Goal: Task Accomplishment & Management: Complete application form

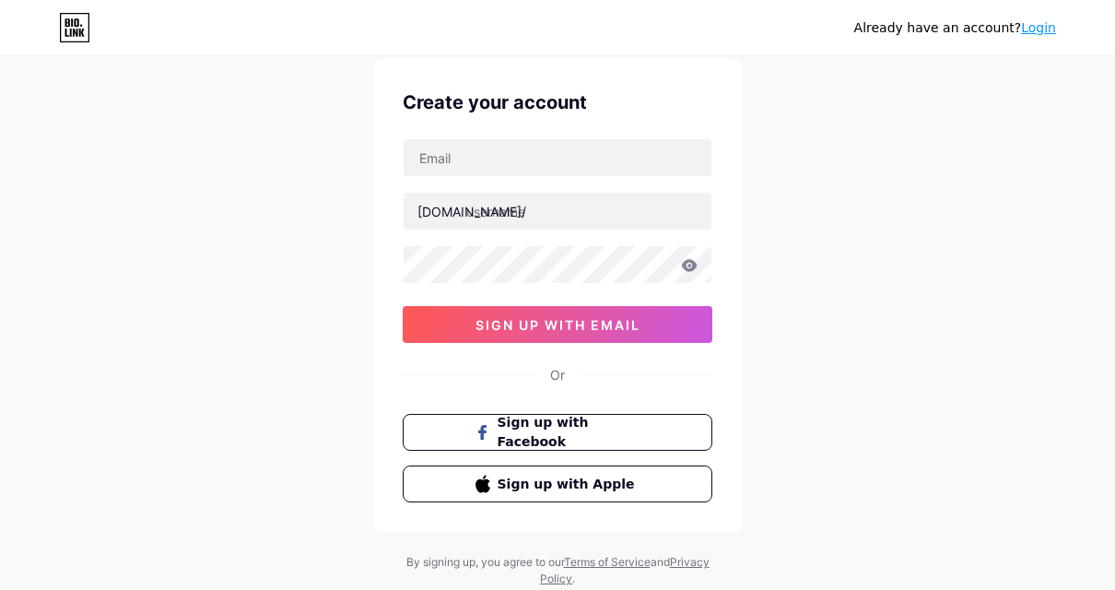
scroll to position [92, 0]
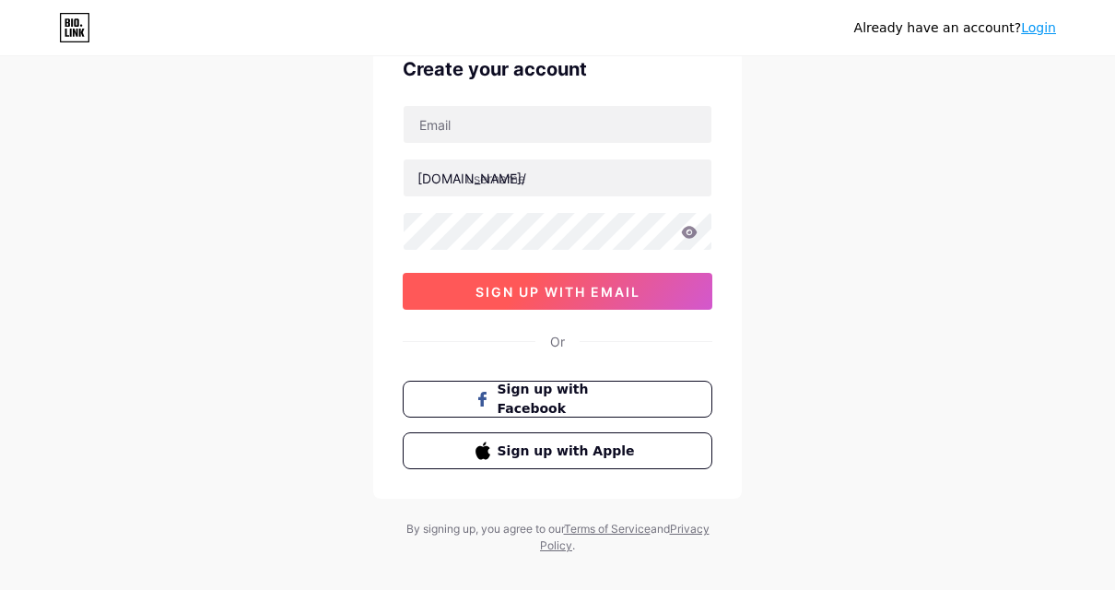
click at [639, 298] on span "sign up with email" at bounding box center [557, 292] width 165 height 16
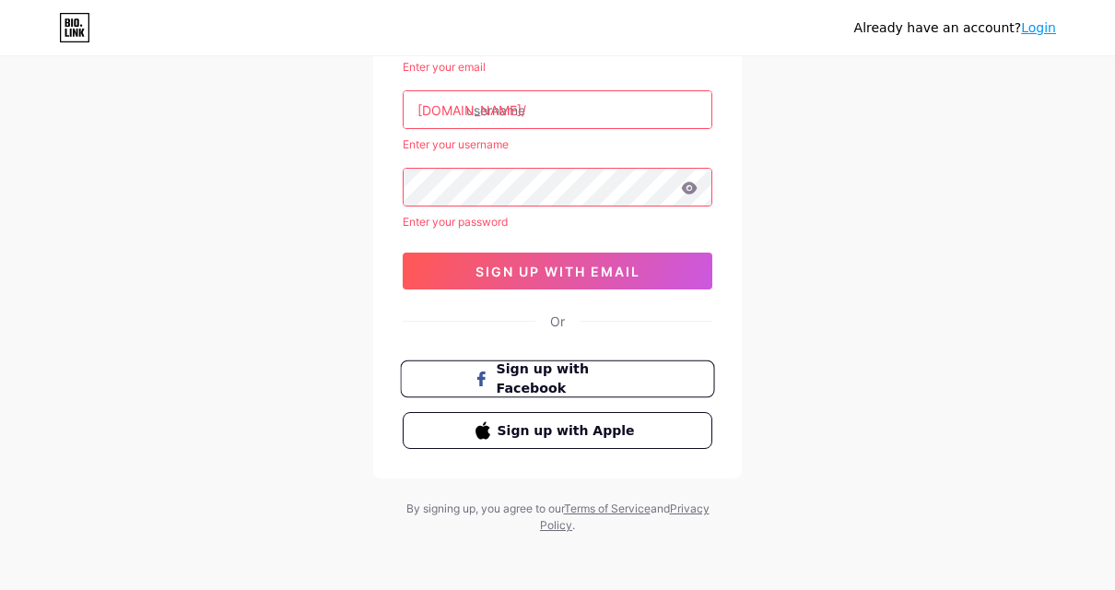
scroll to position [187, 0]
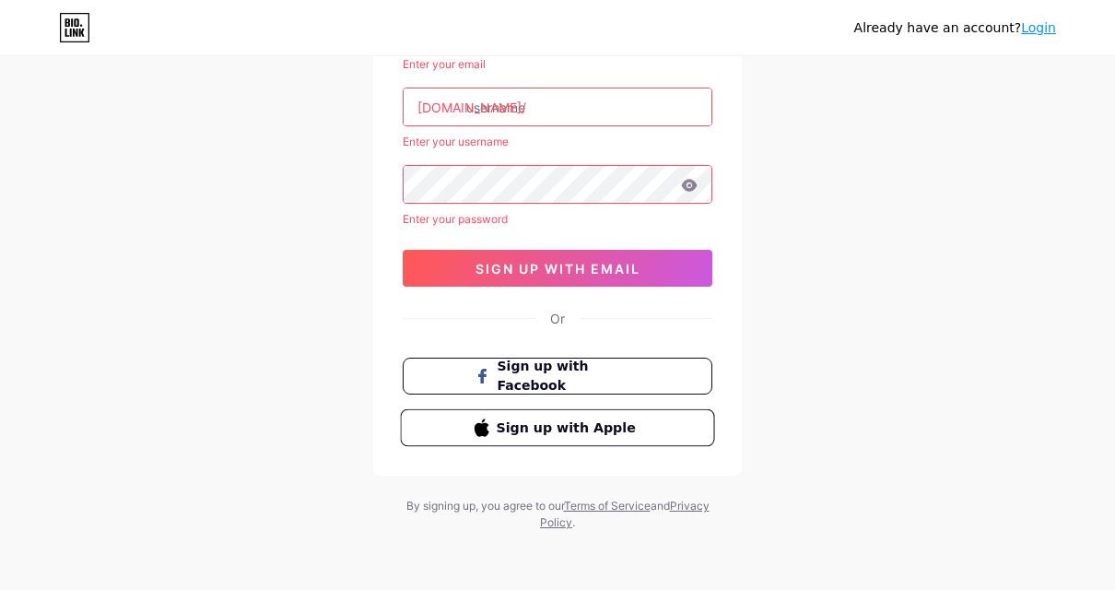
click at [613, 415] on button "Sign up with Apple" at bounding box center [557, 428] width 314 height 38
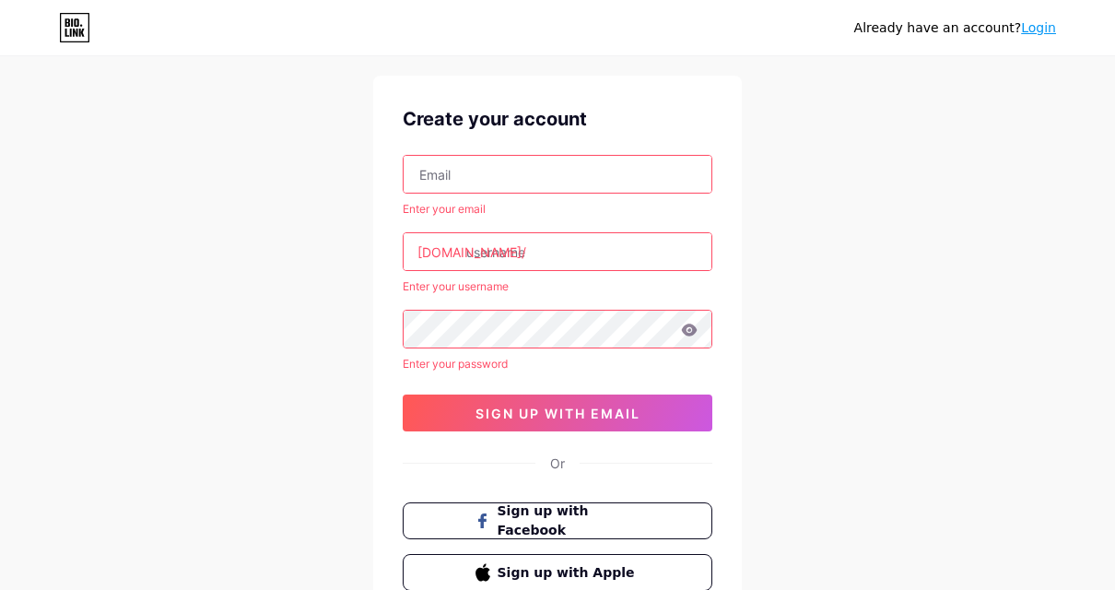
scroll to position [3, 0]
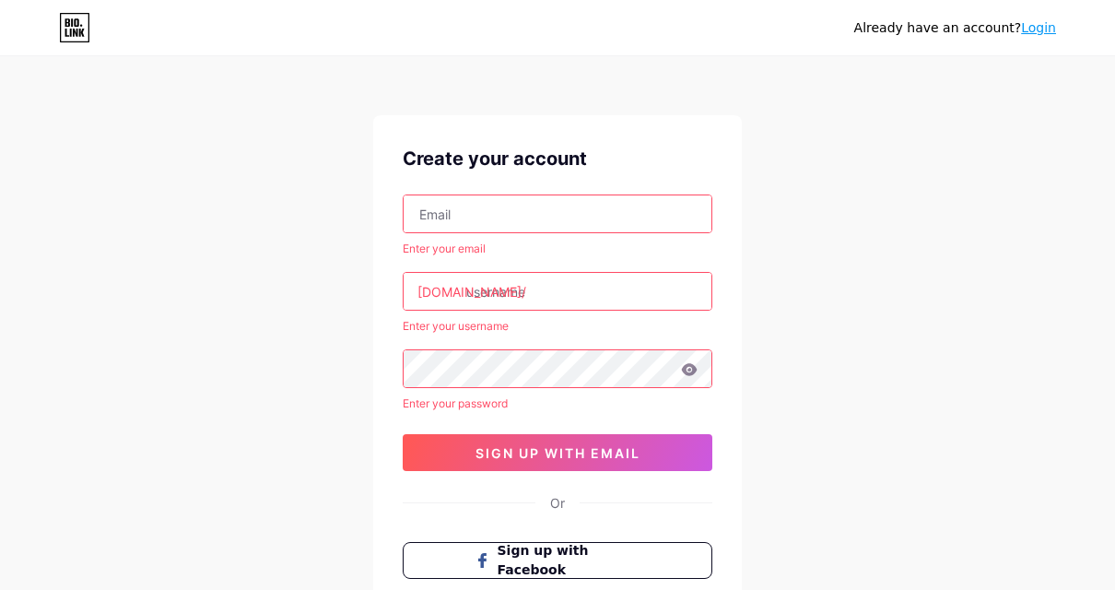
click at [493, 216] on input "text" at bounding box center [557, 213] width 308 height 37
paste input "ardhaffad@gmail.com"
type input "ardhaffad@gmail.com"
click at [534, 285] on input "text" at bounding box center [557, 291] width 308 height 37
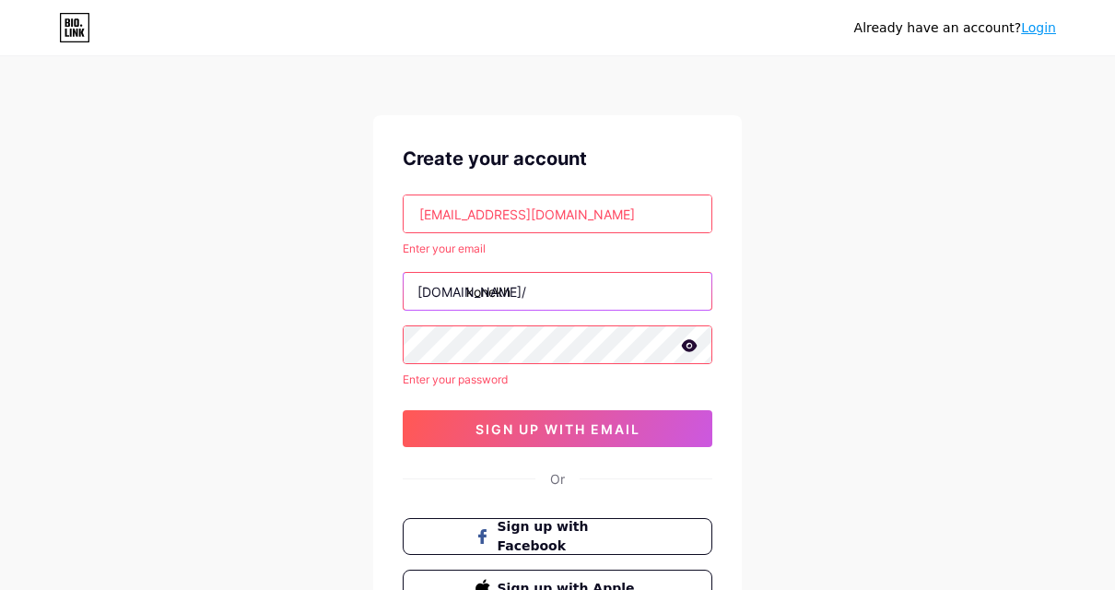
type input "konekh"
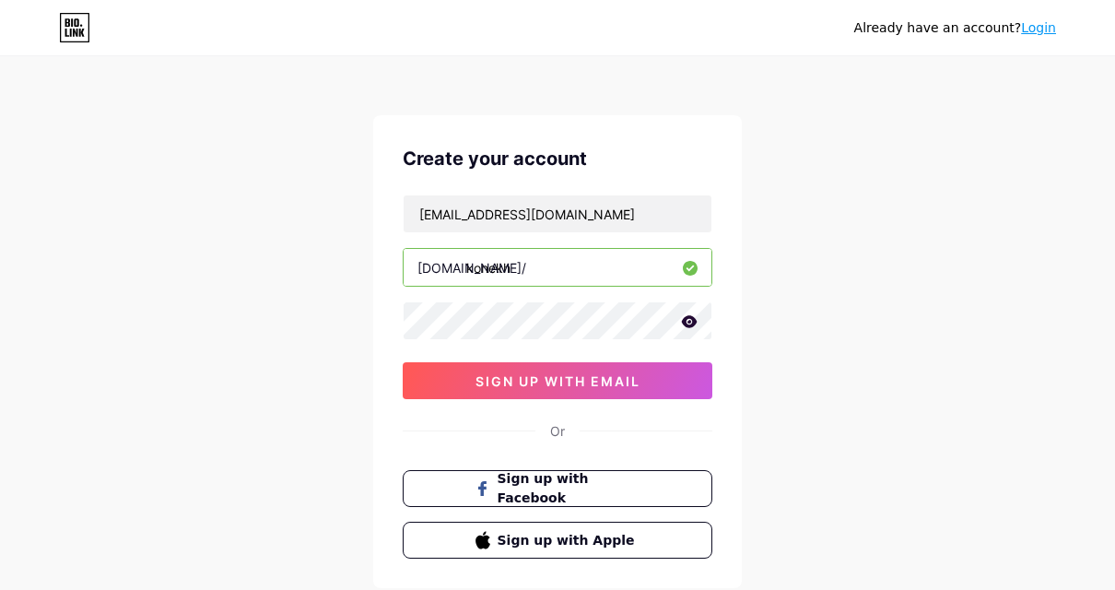
click at [550, 275] on input "konekh" at bounding box center [557, 267] width 308 height 37
type input "k"
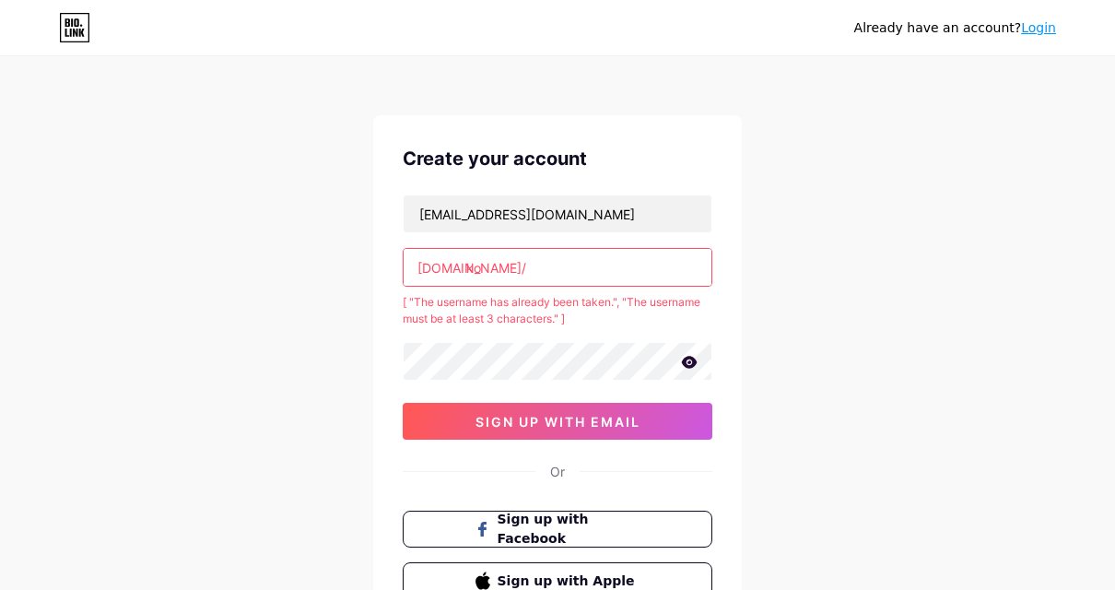
type input "k"
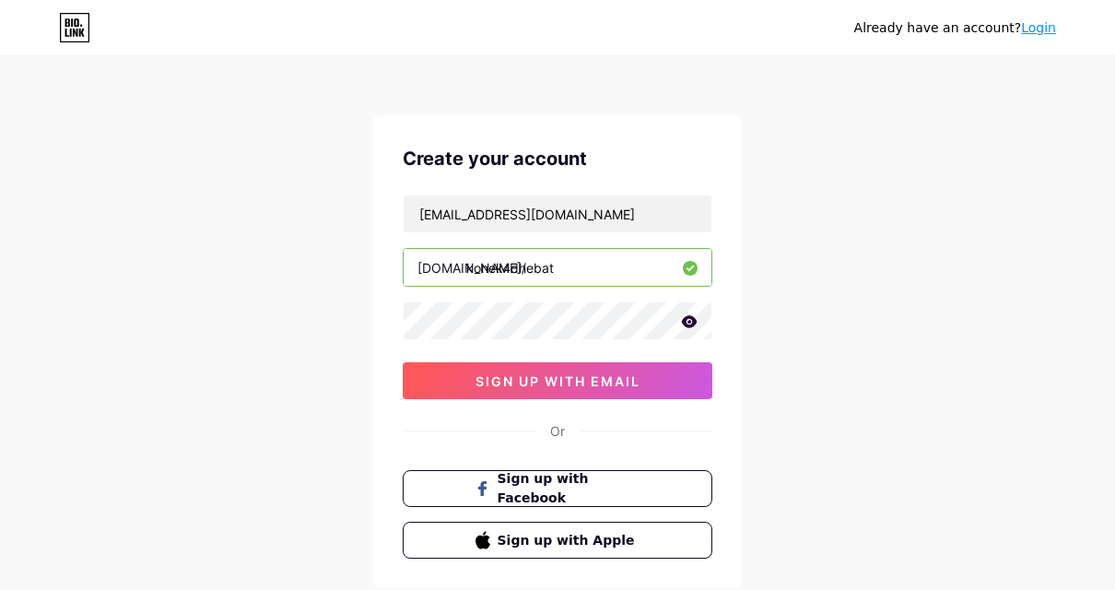
click at [583, 270] on input "konek4dhebat" at bounding box center [557, 267] width 308 height 37
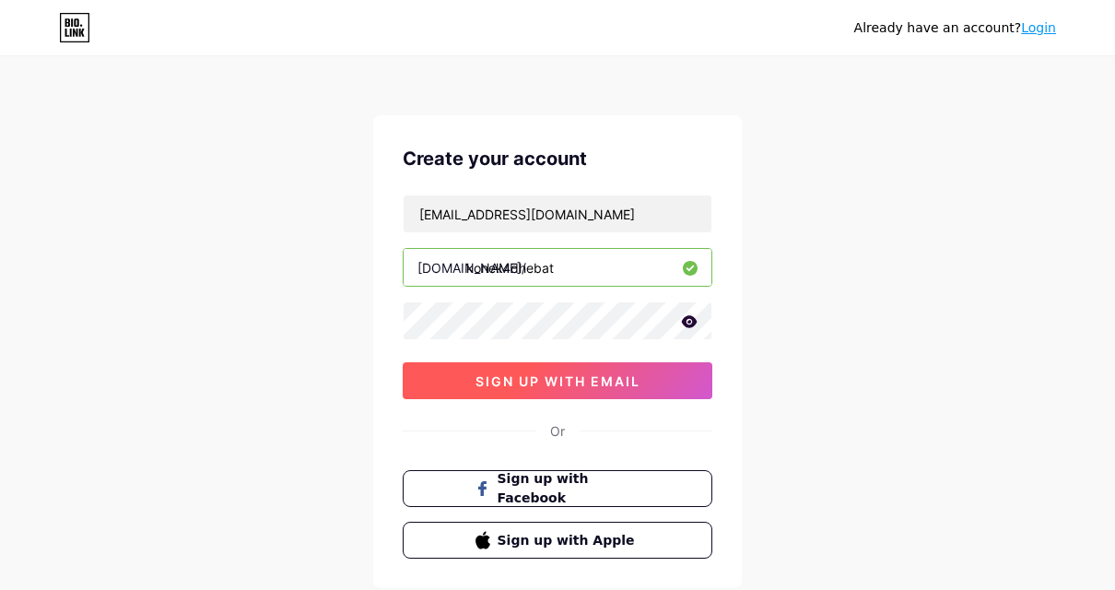
type input "konek4dhebat"
click at [574, 384] on span "sign up with email" at bounding box center [557, 381] width 165 height 16
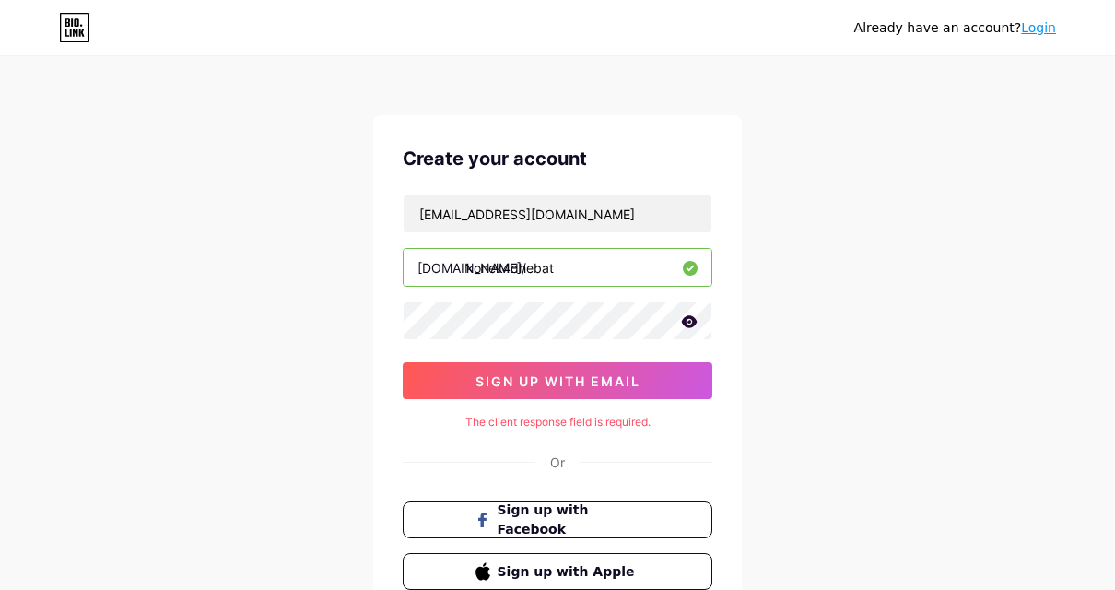
click at [580, 415] on div "The client response field is required." at bounding box center [558, 422] width 310 height 17
copy div "The client response field is required."
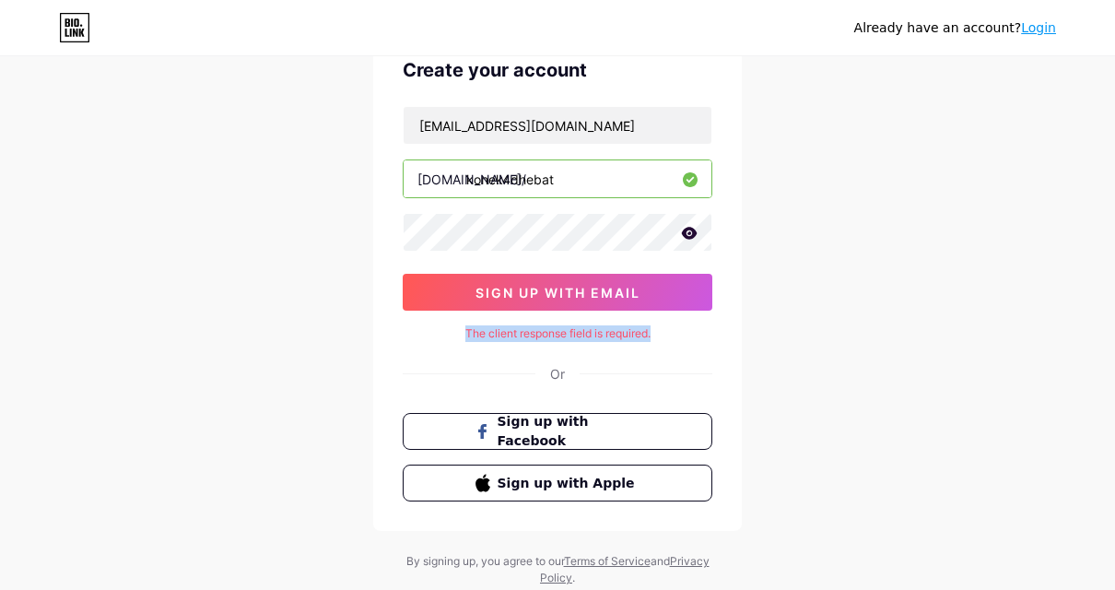
scroll to position [95, 0]
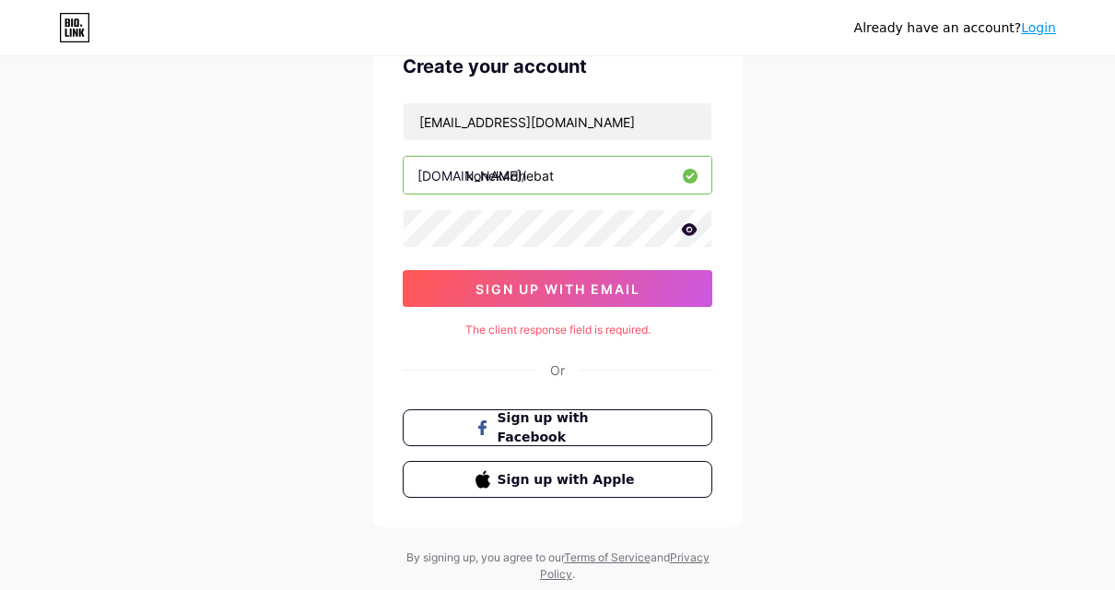
click at [732, 356] on div "Create your account ardhaffad@gmail.com bio.link/ konek4dhebat sign up with ema…" at bounding box center [557, 275] width 368 height 504
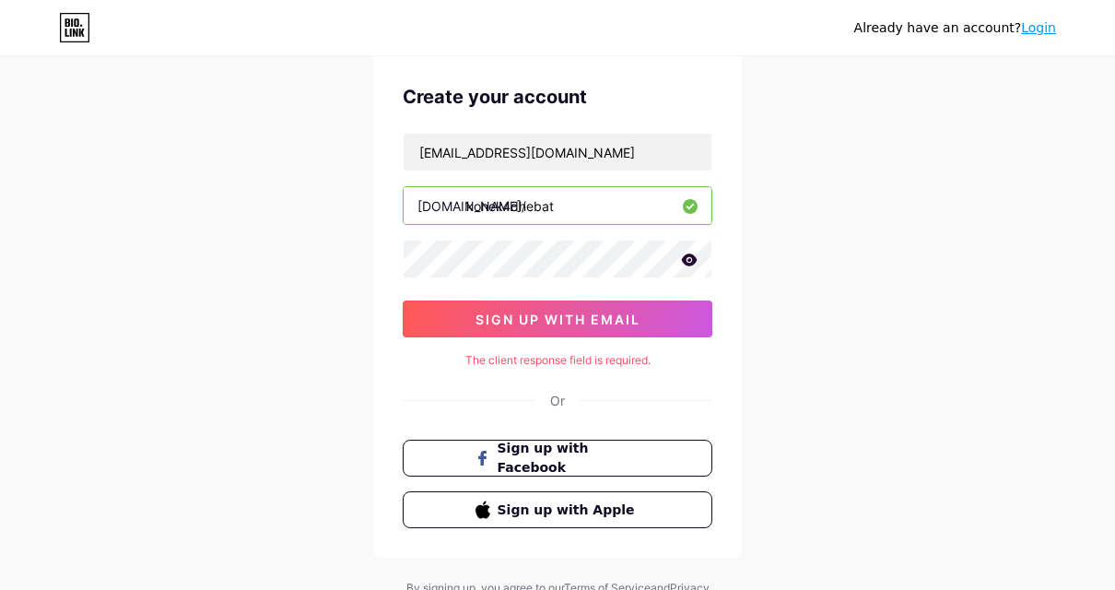
scroll to position [146, 0]
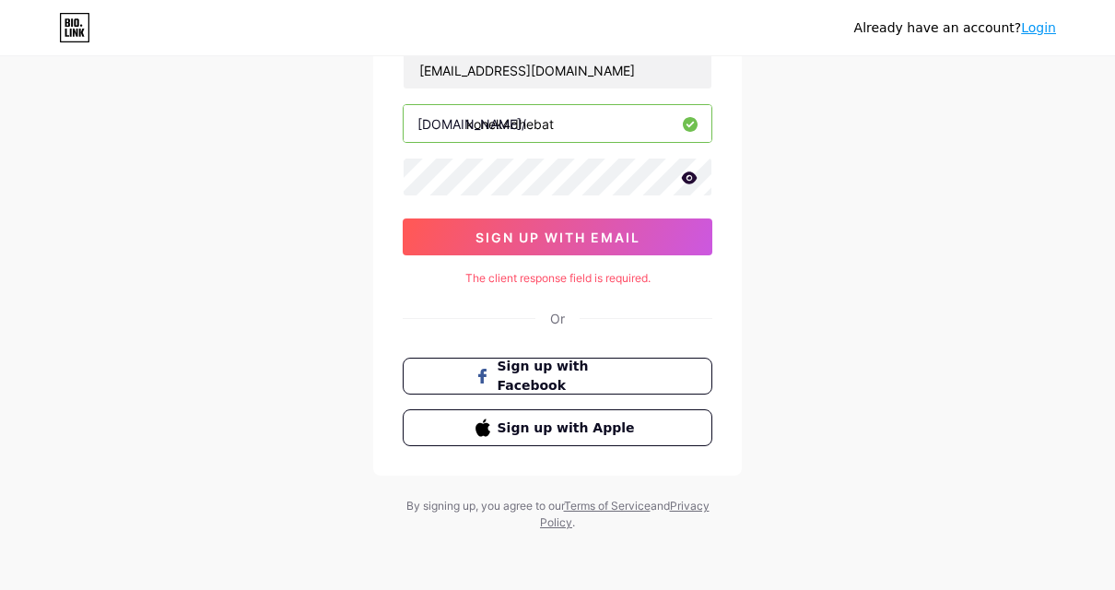
click at [777, 344] on div "Already have an account? Login Create your account ardhaffad@gmail.com bio.link…" at bounding box center [557, 222] width 1115 height 736
click at [557, 320] on div "Or" at bounding box center [557, 318] width 15 height 19
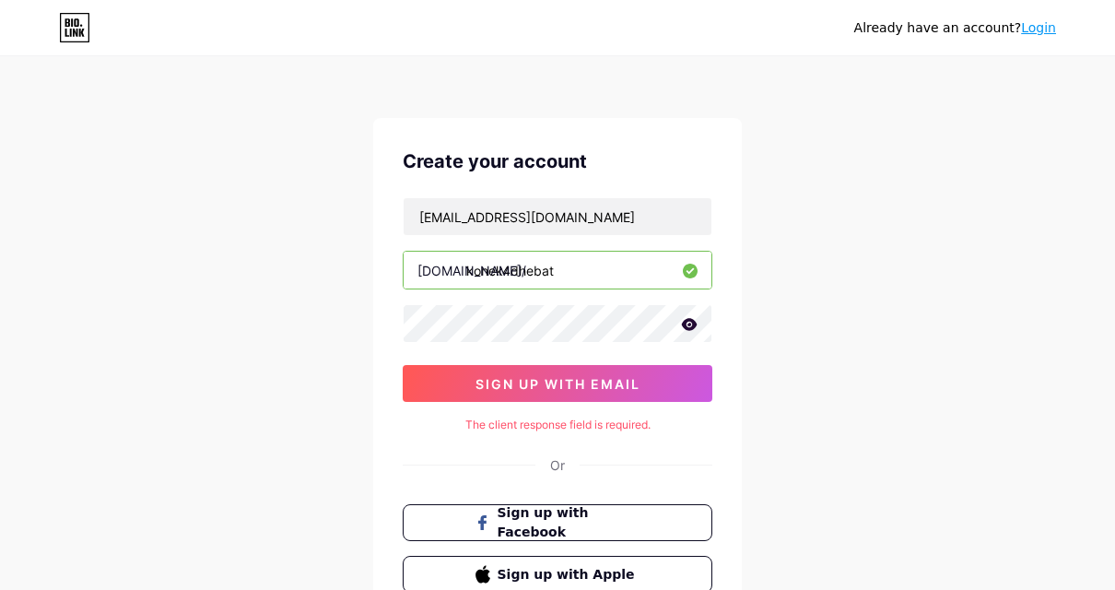
scroll to position [92, 0]
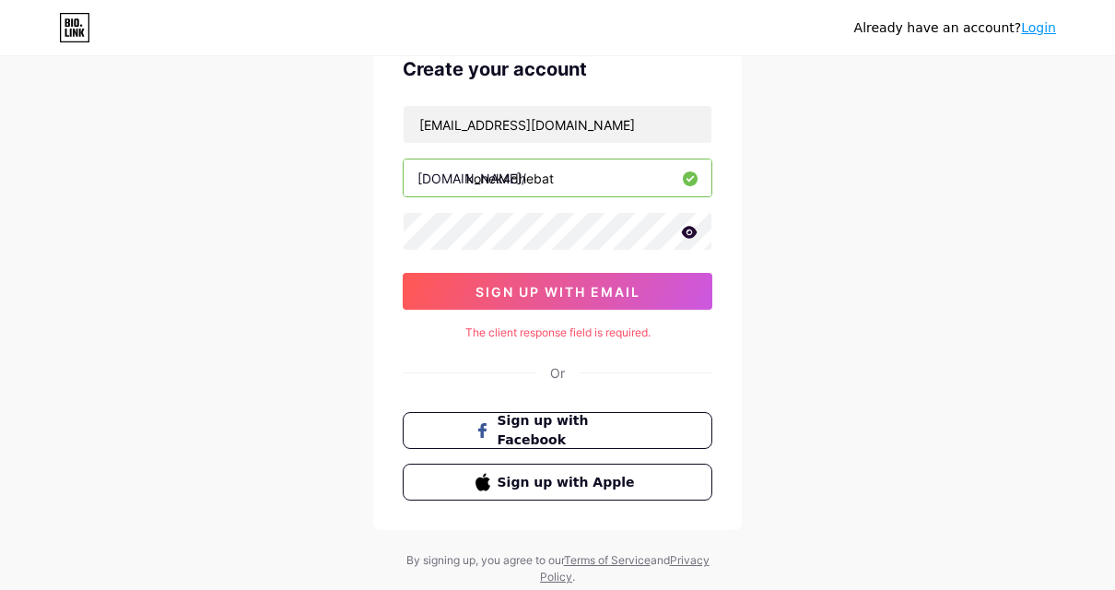
click at [600, 180] on input "konek4dhebat" at bounding box center [557, 177] width 308 height 37
click at [590, 87] on div "Create your account ardhaffad@gmail.com bio.link/ konek4dhebat sign up with ema…" at bounding box center [557, 278] width 368 height 504
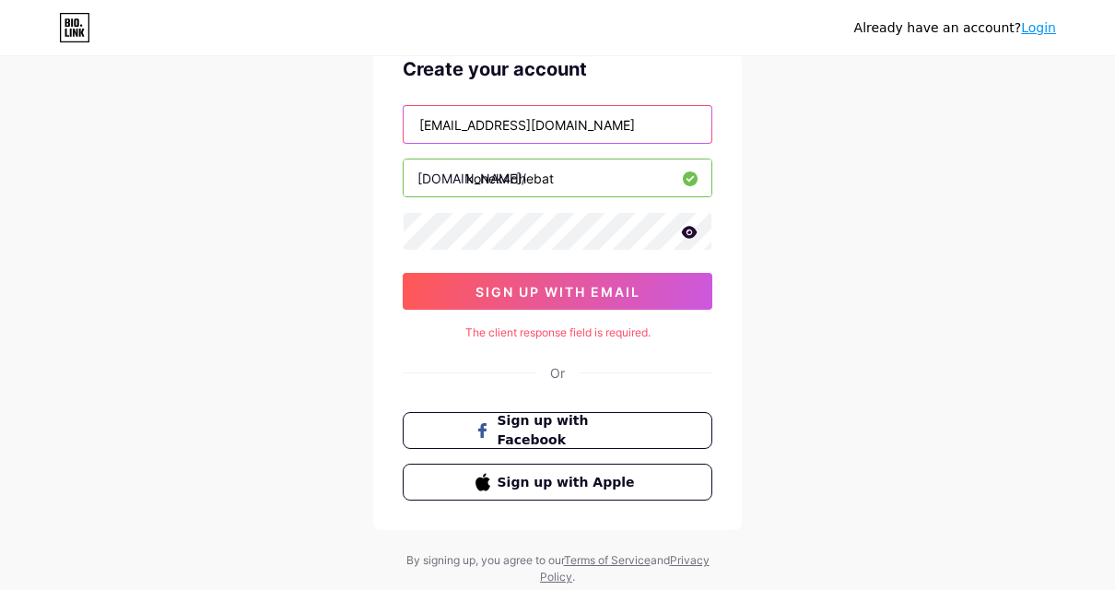
click at [606, 121] on input "ardhaffad@gmail.com" at bounding box center [557, 124] width 308 height 37
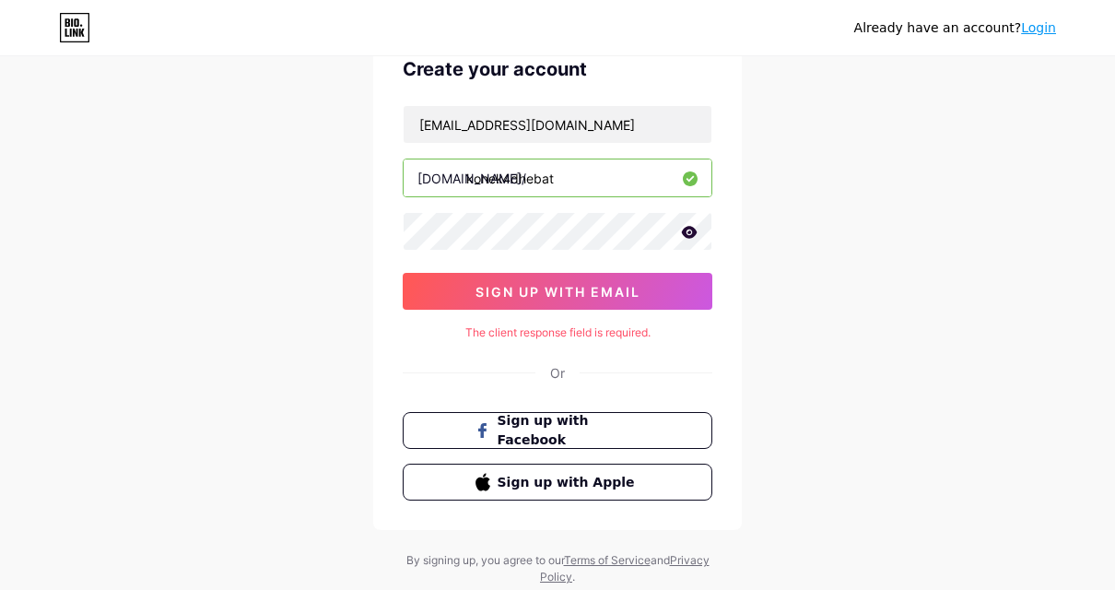
click at [695, 230] on icon at bounding box center [690, 232] width 16 height 12
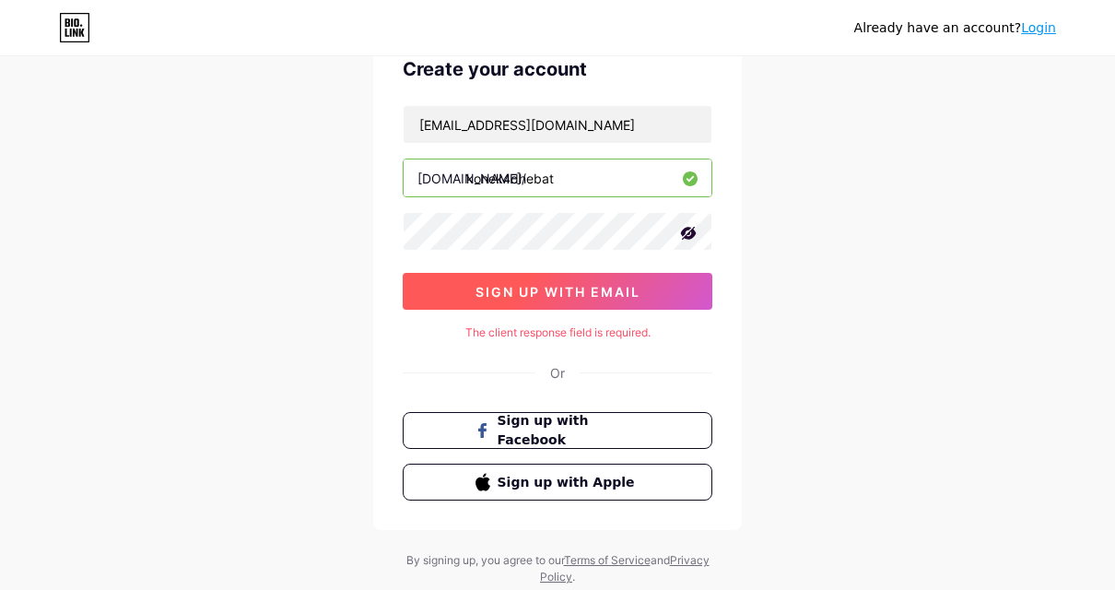
click at [635, 285] on span "sign up with email" at bounding box center [557, 292] width 165 height 16
click at [648, 290] on button "sign up with email" at bounding box center [558, 291] width 310 height 37
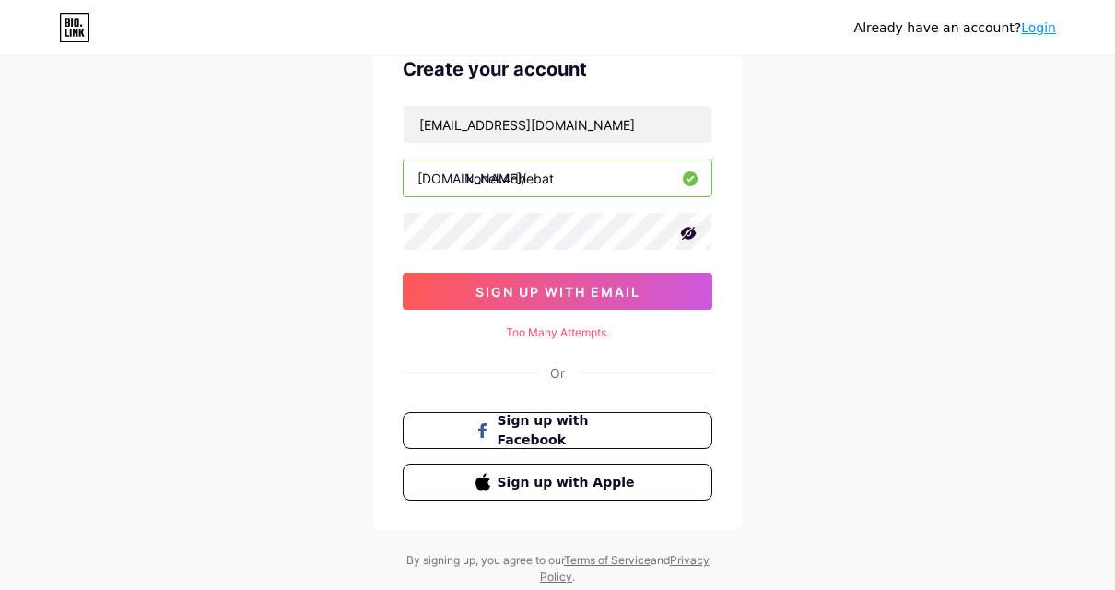
click at [584, 328] on div "Too Many Attempts." at bounding box center [558, 332] width 310 height 17
copy div "Too Many Attempts."
